Goal: Task Accomplishment & Management: Manage account settings

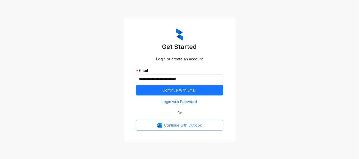
click at [181, 125] on span "Continue with Outlook" at bounding box center [183, 126] width 38 height 6
click at [174, 127] on span "Continue with Outlook" at bounding box center [183, 126] width 38 height 6
click at [176, 126] on span "Continue with Outlook" at bounding box center [183, 126] width 38 height 6
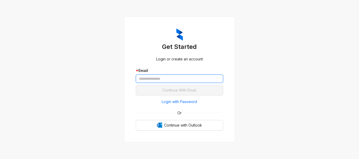
click at [157, 78] on input "text" at bounding box center [179, 79] width 87 height 8
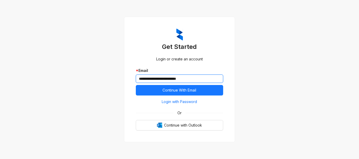
type input "**********"
click at [136, 85] on button "Continue With Email" at bounding box center [179, 90] width 87 height 10
